Goal: Task Accomplishment & Management: Manage account settings

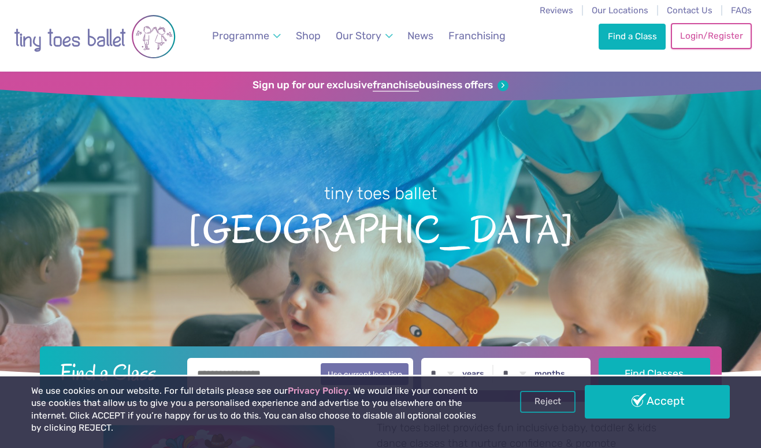
click at [701, 47] on link "Login/Register" at bounding box center [710, 35] width 81 height 25
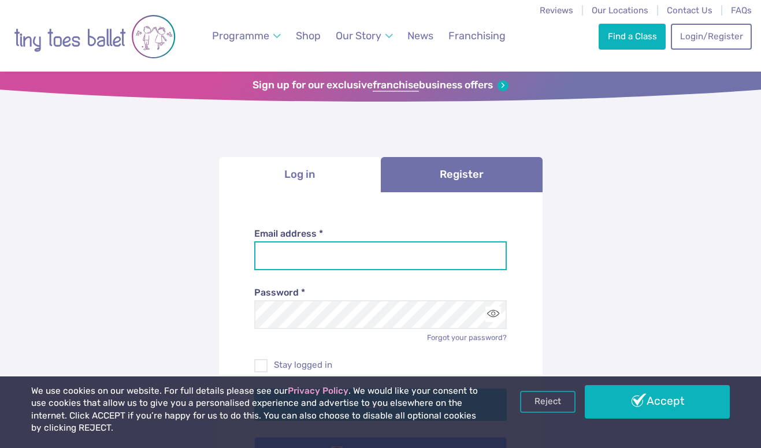
click at [486, 261] on input "Email address *" at bounding box center [380, 255] width 252 height 29
type input "**********"
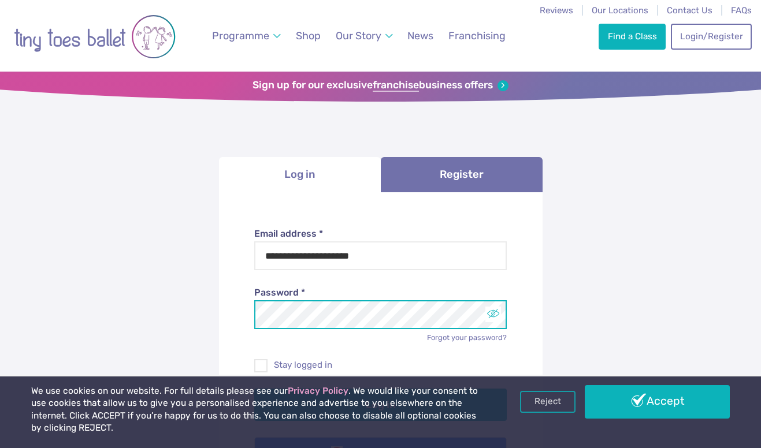
click at [494, 319] on button "Toggle password visibility" at bounding box center [493, 315] width 16 height 16
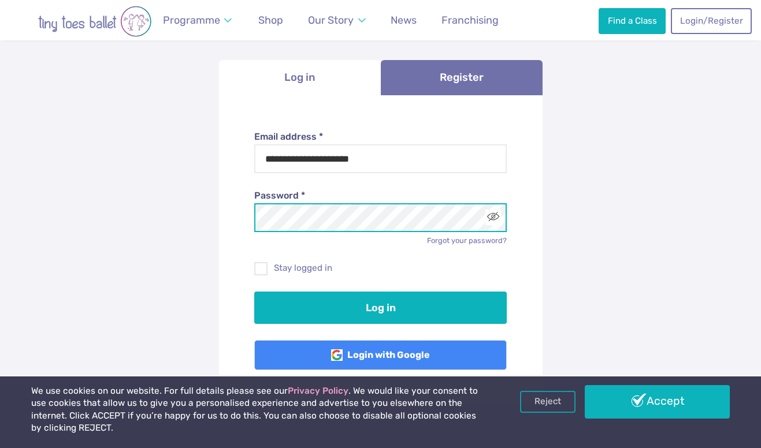
scroll to position [98, 0]
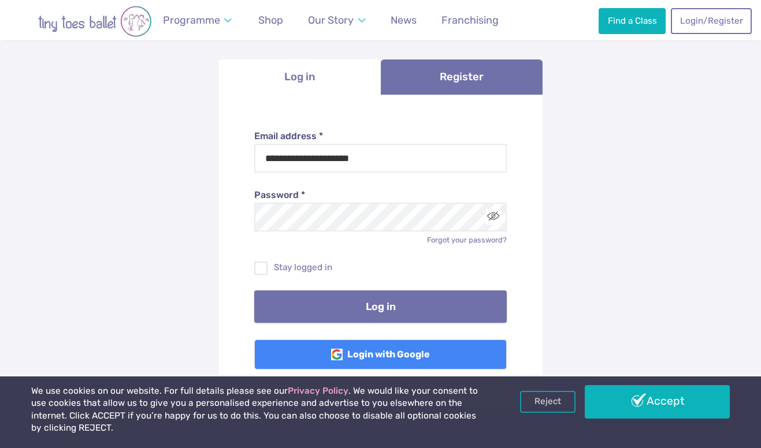
click at [467, 304] on button "Log in" at bounding box center [380, 306] width 252 height 32
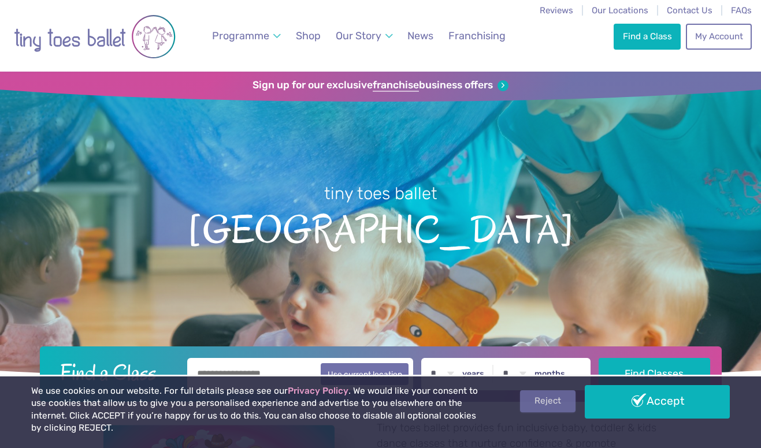
click at [551, 402] on link "Reject" at bounding box center [547, 401] width 55 height 22
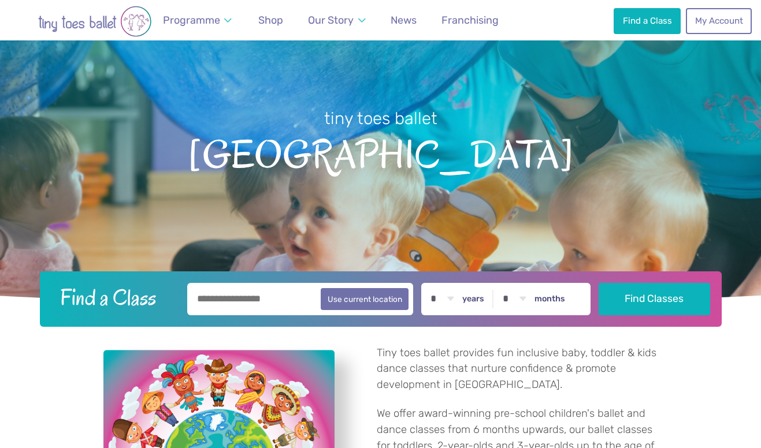
scroll to position [76, 0]
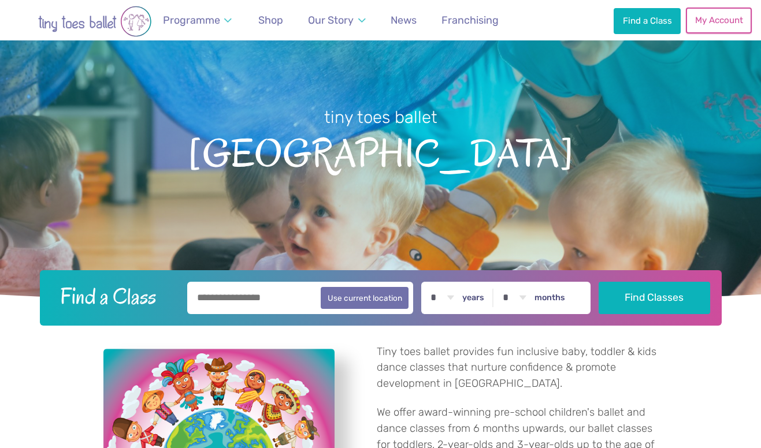
click at [727, 24] on link "My Account" at bounding box center [718, 20] width 66 height 25
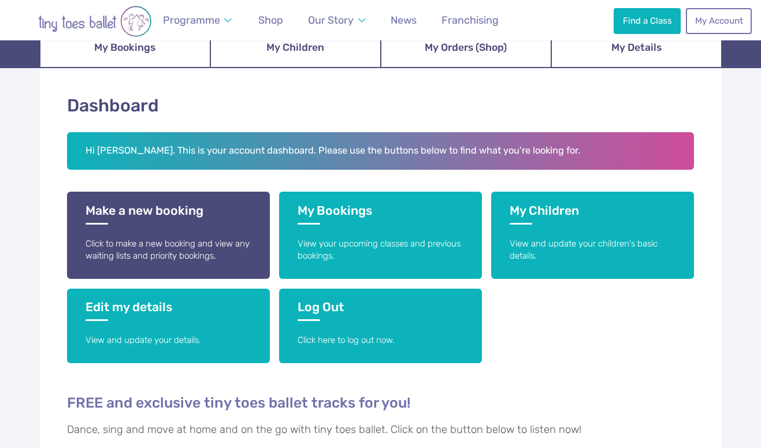
scroll to position [148, 0]
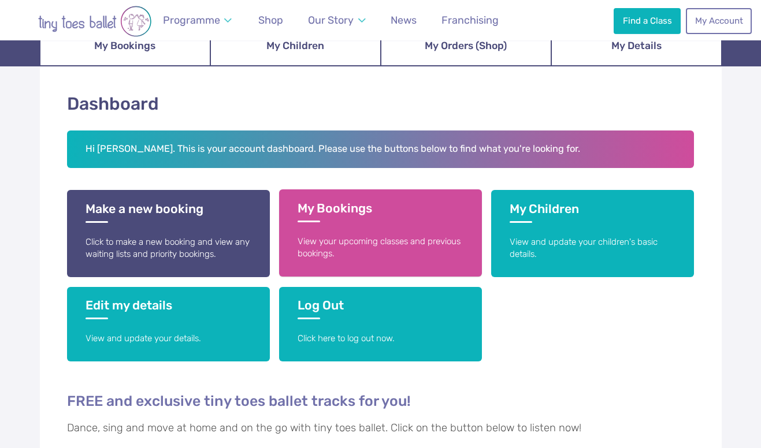
click at [426, 227] on link "My Bookings View your upcoming classes and previous bookings." at bounding box center [380, 232] width 203 height 87
